Goal: Task Accomplishment & Management: Complete application form

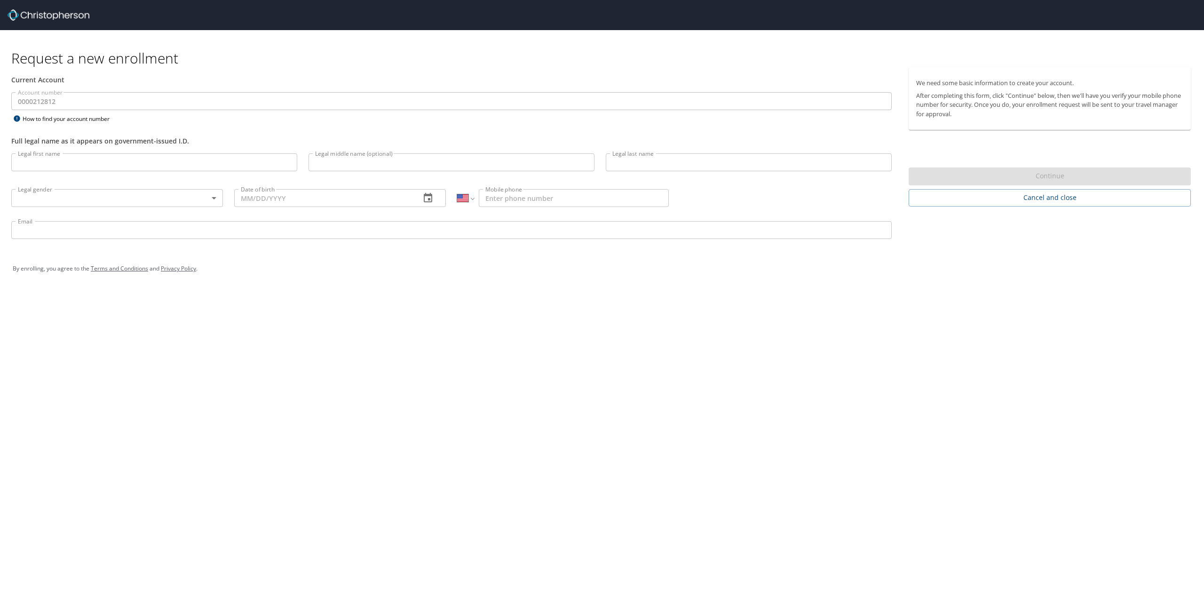
select select "US"
click at [237, 162] on input "Legal first name" at bounding box center [154, 162] width 286 height 18
type input "[PERSON_NAME]"
type input "MacGregor"
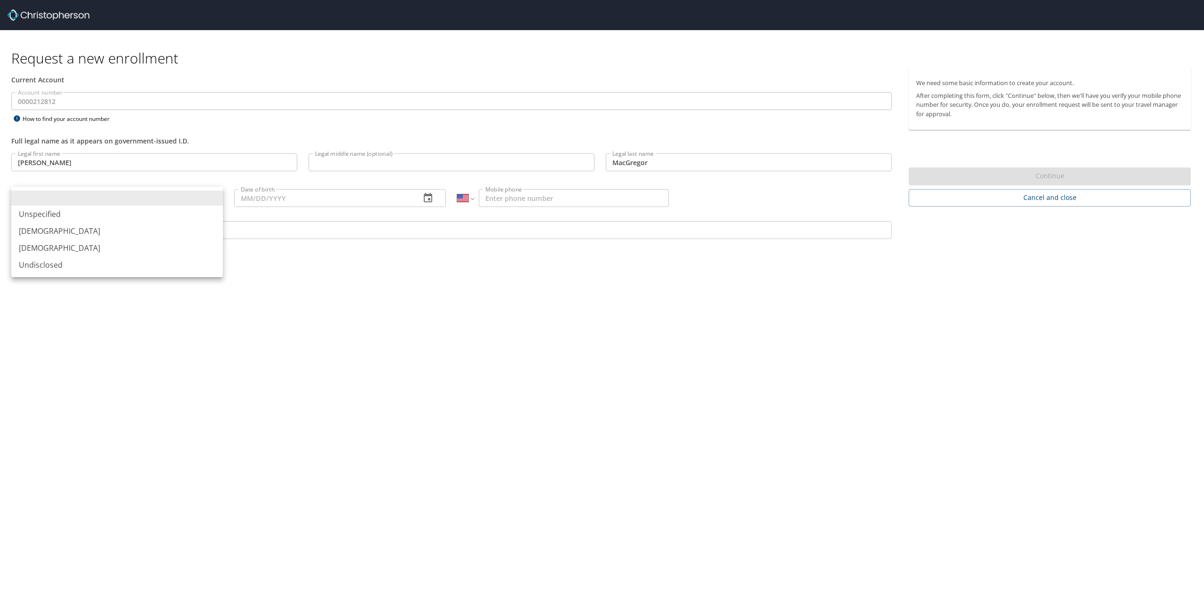
click at [195, 195] on body "Request a new enrollment Current Account Account number 0000212812 Account numb…" at bounding box center [602, 299] width 1204 height 598
click at [152, 251] on li "[DEMOGRAPHIC_DATA]" at bounding box center [117, 247] width 212 height 17
type input "[DEMOGRAPHIC_DATA]"
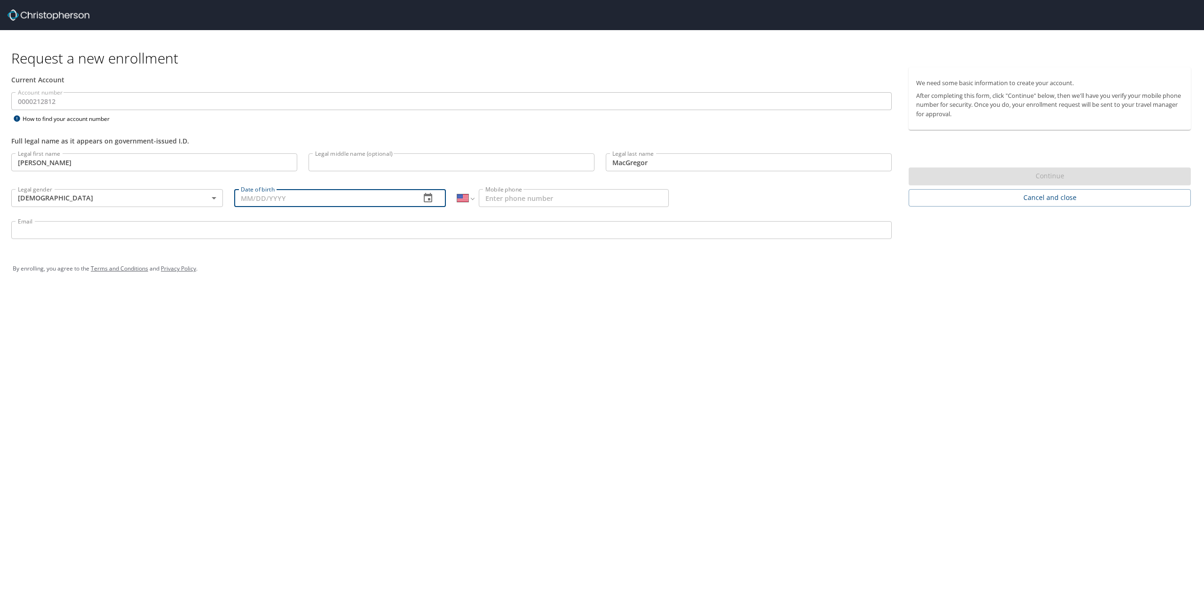
click at [292, 205] on input "Date of birth" at bounding box center [323, 198] width 179 height 18
type input "[DATE]"
click at [483, 195] on input "Mobile phone" at bounding box center [574, 198] width 190 height 18
type input "[PHONE_NUMBER]"
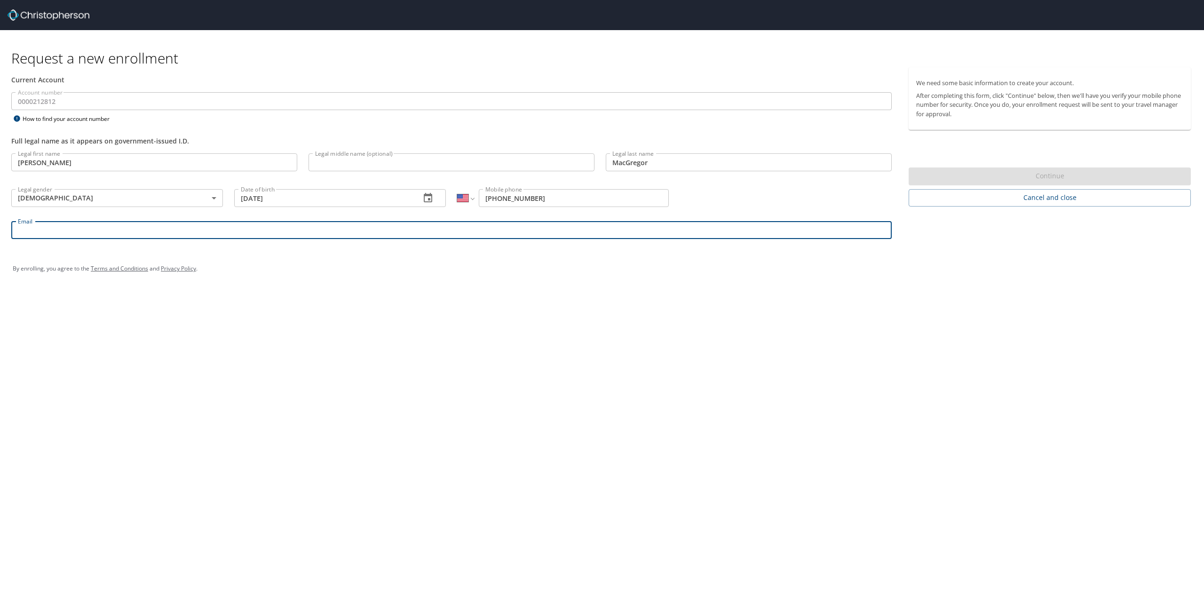
click at [484, 225] on input "Email" at bounding box center [451, 230] width 880 height 18
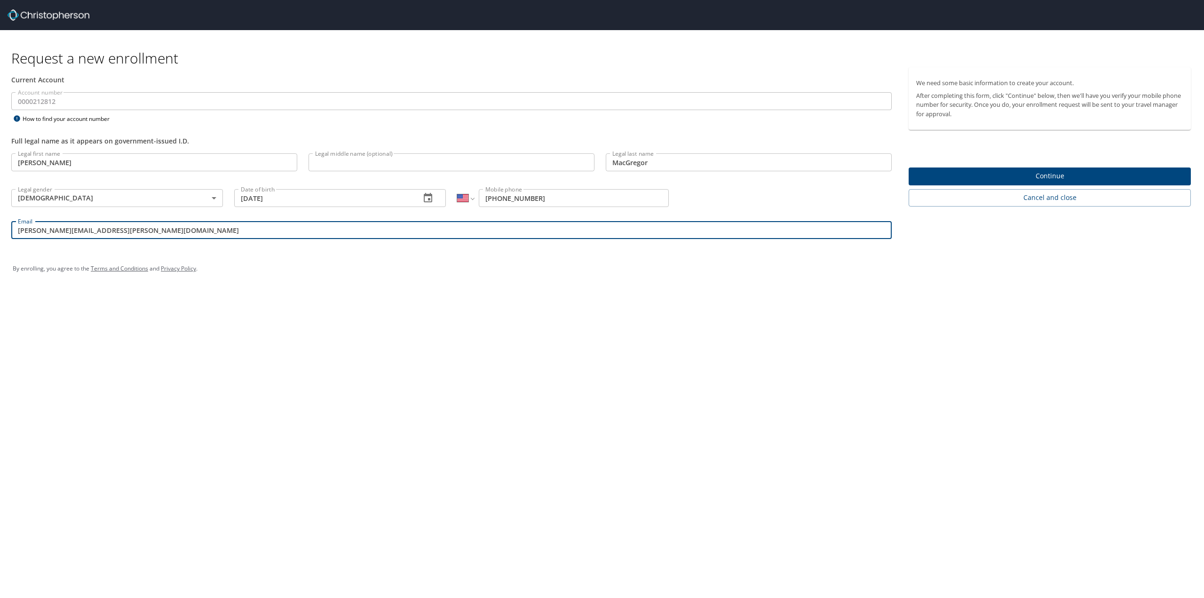
type input "[PERSON_NAME][EMAIL_ADDRESS][PERSON_NAME][DOMAIN_NAME]"
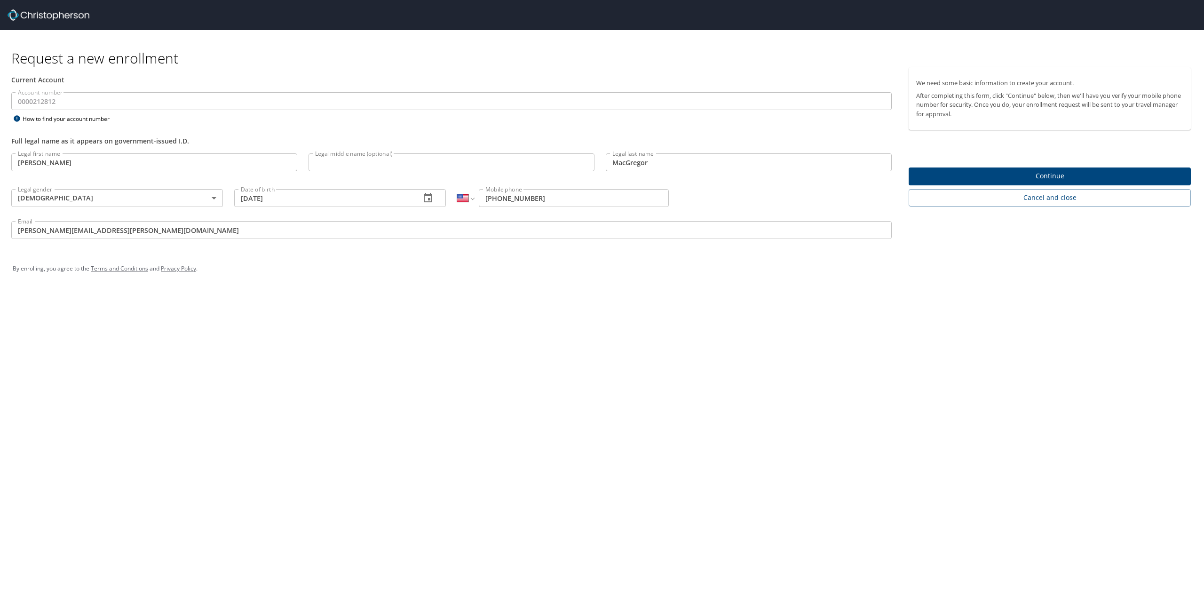
click at [692, 301] on div "Request a new enrollment Current Account Account number 0000212812 Account numb…" at bounding box center [602, 299] width 1204 height 598
click at [964, 174] on span "Continue" at bounding box center [1049, 176] width 267 height 12
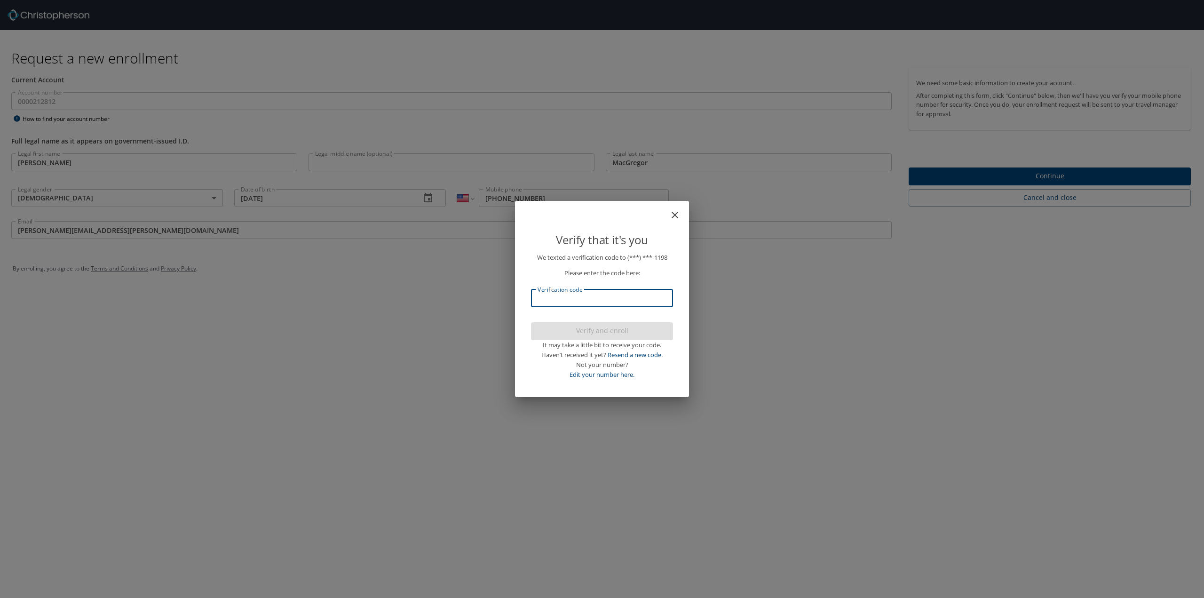
click at [603, 299] on input "Verification code" at bounding box center [602, 298] width 142 height 18
type input "936988"
click at [616, 326] on span "Verify and enroll" at bounding box center [601, 331] width 127 height 12
